Goal: Task Accomplishment & Management: Use online tool/utility

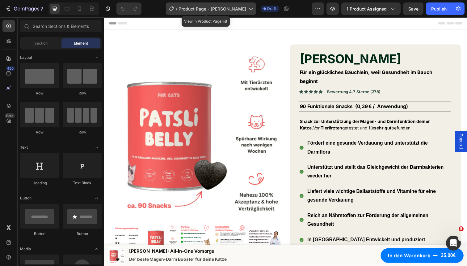
click at [228, 6] on span "Product Page - [PERSON_NAME]" at bounding box center [213, 9] width 68 height 6
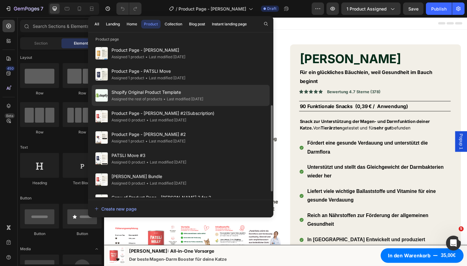
scroll to position [112, 0]
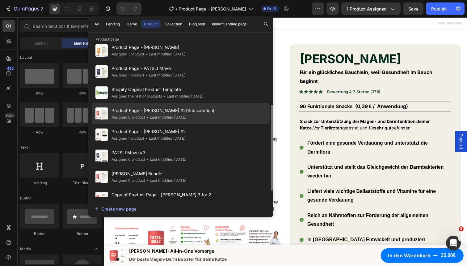
click at [209, 112] on div "Product Page - PATSLI Belly #2(Subscription) Assigned 0 product • Last modified…" at bounding box center [181, 113] width 178 height 21
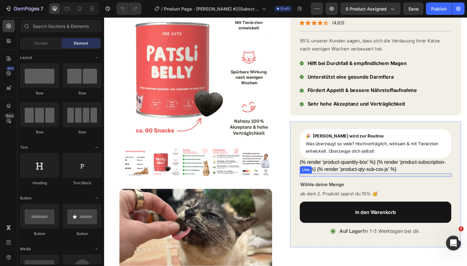
click at [347, 177] on div "Title Line" at bounding box center [381, 177] width 155 height 3
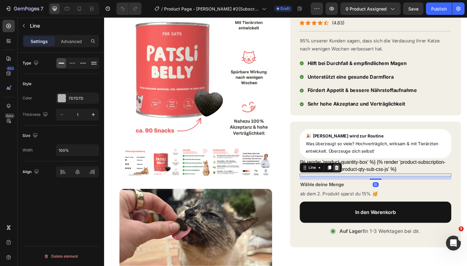
click at [342, 169] on icon at bounding box center [341, 170] width 5 height 5
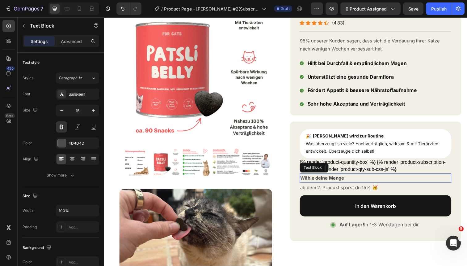
click at [342, 181] on p "Wähle deine Menge" at bounding box center [382, 181] width 154 height 8
click at [354, 168] on icon at bounding box center [353, 170] width 5 height 5
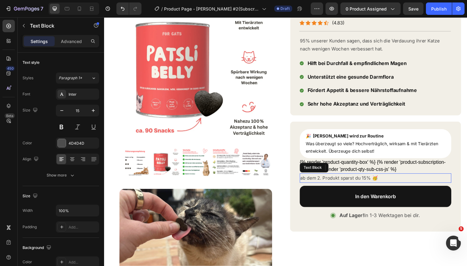
click at [353, 180] on p "ab dem 2. Produkt sparst du 15% 🥳" at bounding box center [382, 181] width 154 height 8
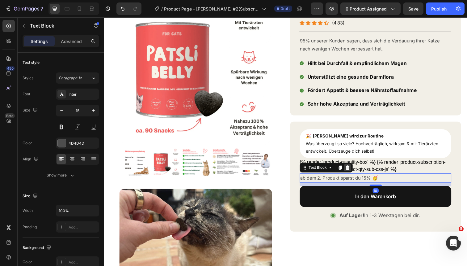
click at [355, 168] on icon at bounding box center [353, 170] width 5 height 5
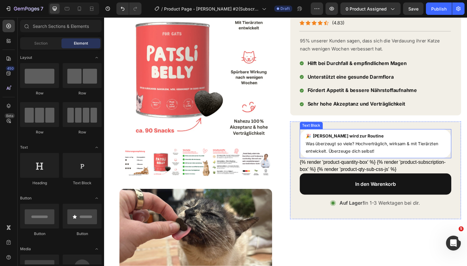
click at [387, 134] on p "🎉 [PERSON_NAME] wird zur Routine Was überzeugt so viele? Hochverträglich, wirks…" at bounding box center [381, 145] width 142 height 23
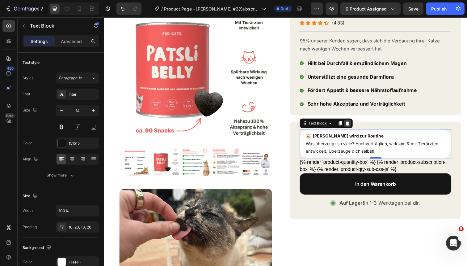
click at [353, 123] on icon at bounding box center [353, 125] width 4 height 4
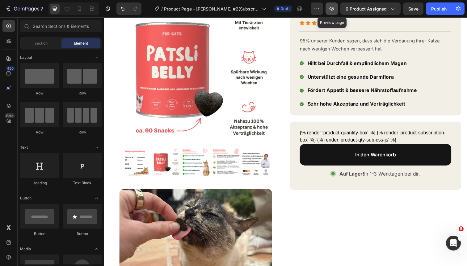
click at [335, 7] on icon "button" at bounding box center [332, 9] width 6 height 6
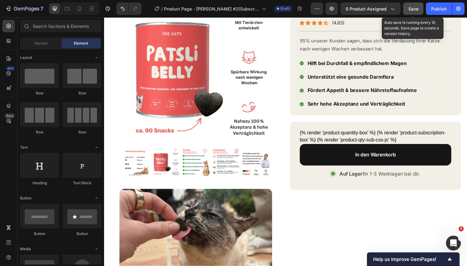
click at [415, 9] on span "Save" at bounding box center [414, 8] width 10 height 5
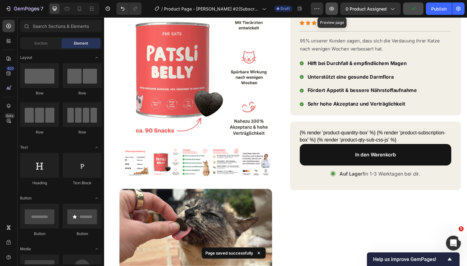
click at [333, 9] on icon "button" at bounding box center [332, 9] width 2 height 2
click at [330, 10] on icon "button" at bounding box center [332, 9] width 6 height 6
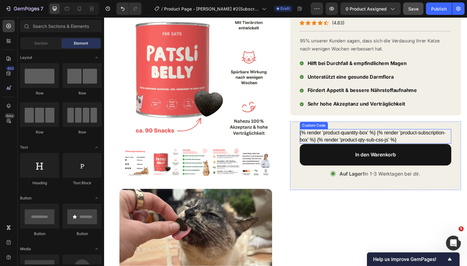
click at [381, 136] on div "{% render 'product-quantity-box' %} {% render 'product-subscription-box' %} {% …" at bounding box center [381, 138] width 155 height 15
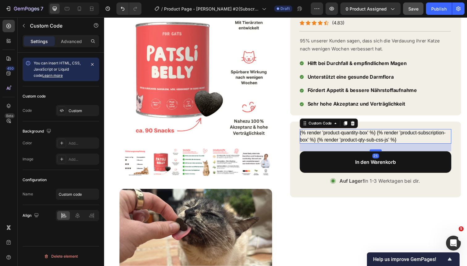
drag, startPoint x: 382, startPoint y: 144, endPoint x: 383, endPoint y: 152, distance: 7.5
click at [383, 152] on div at bounding box center [382, 153] width 12 height 2
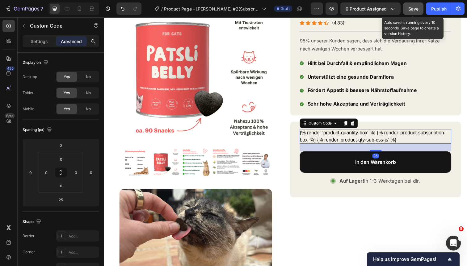
click at [415, 13] on button "Save" at bounding box center [413, 8] width 20 height 12
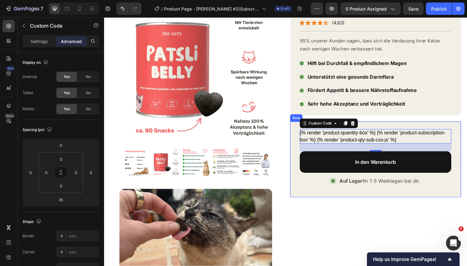
click at [379, 126] on div "{% render 'product-quantity-box' %} {% render 'product-subscription-box' %} {% …" at bounding box center [381, 162] width 175 height 77
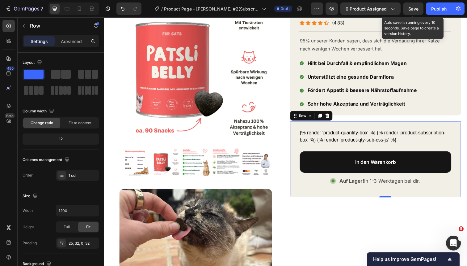
click at [417, 11] on span "Save" at bounding box center [414, 8] width 10 height 5
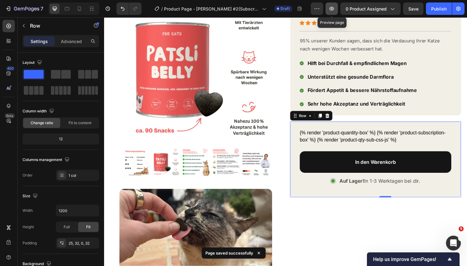
click at [332, 8] on icon "button" at bounding box center [332, 9] width 2 height 2
